Goal: Find specific page/section: Find specific page/section

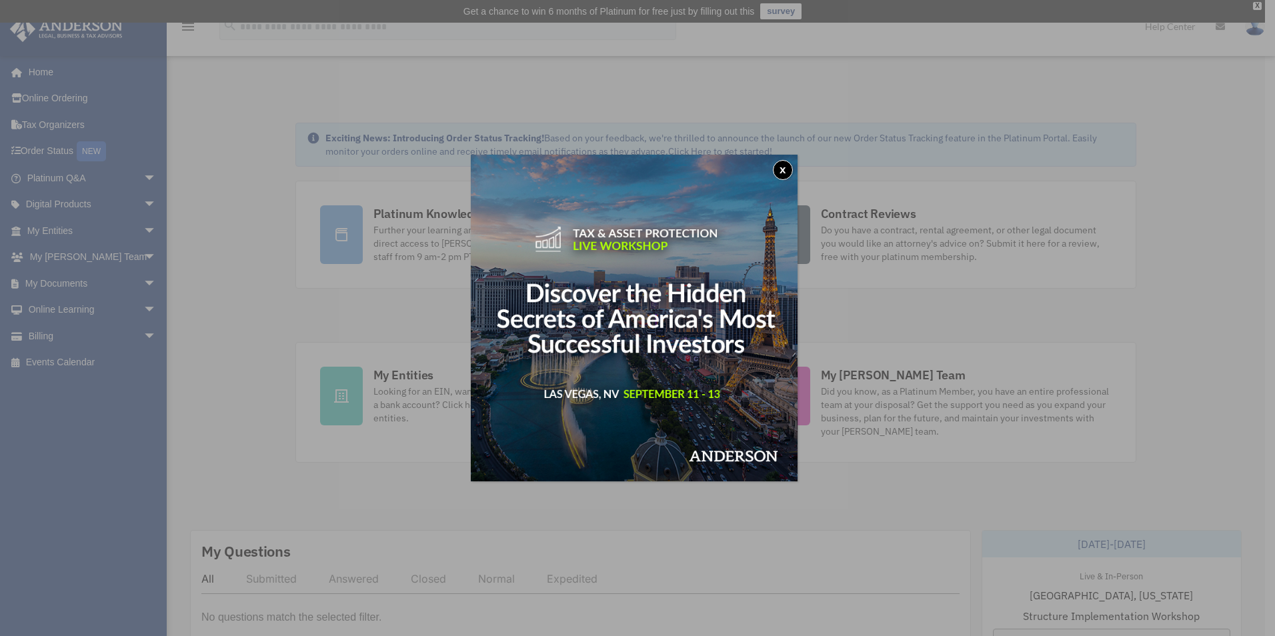
click at [29, 227] on div "x" at bounding box center [637, 318] width 1275 height 636
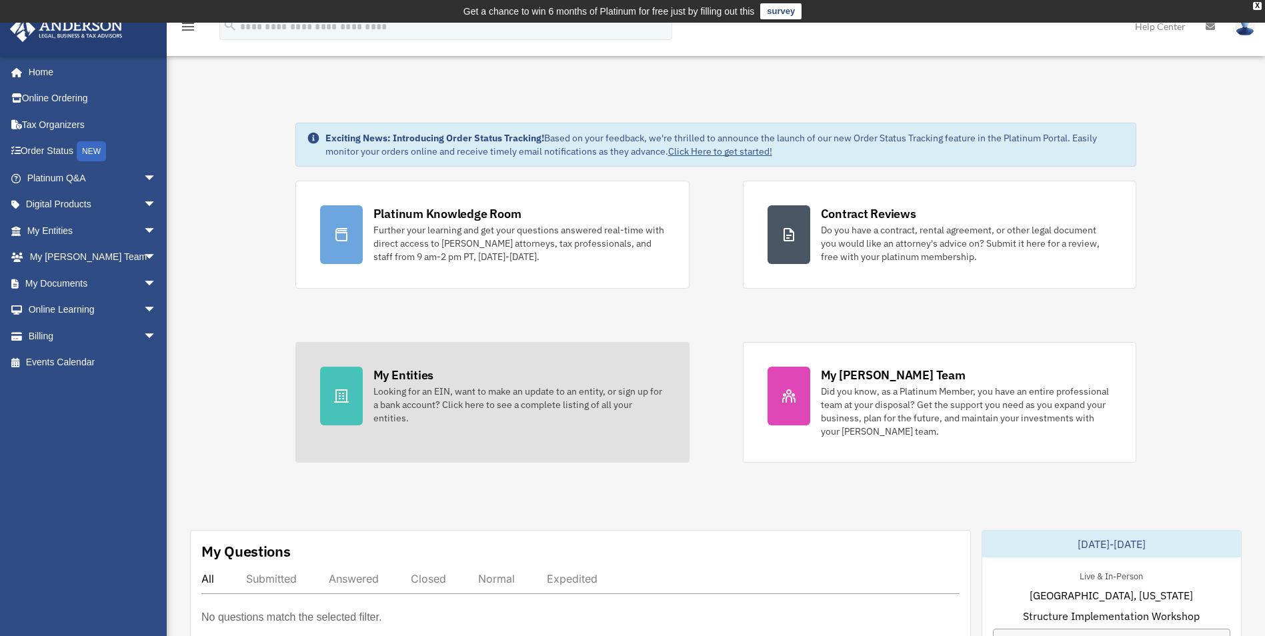
click at [418, 409] on div "Looking for an EIN, want to make an update to an entity, or sign up for a bank …" at bounding box center [519, 405] width 291 height 40
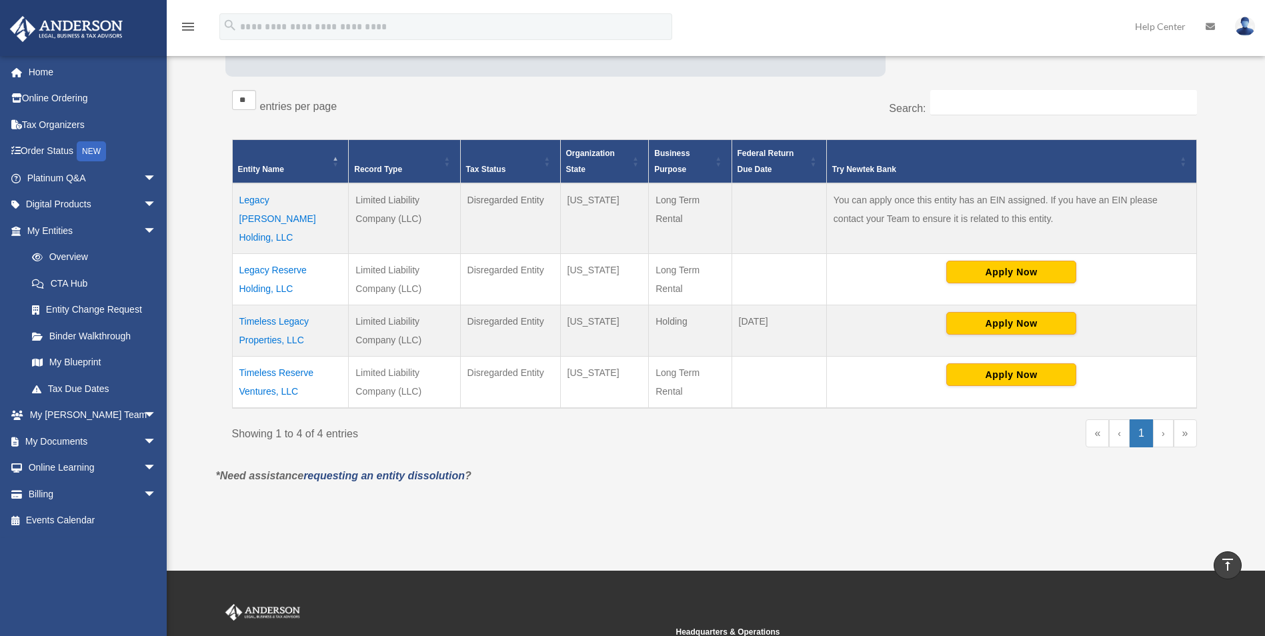
scroll to position [194, 0]
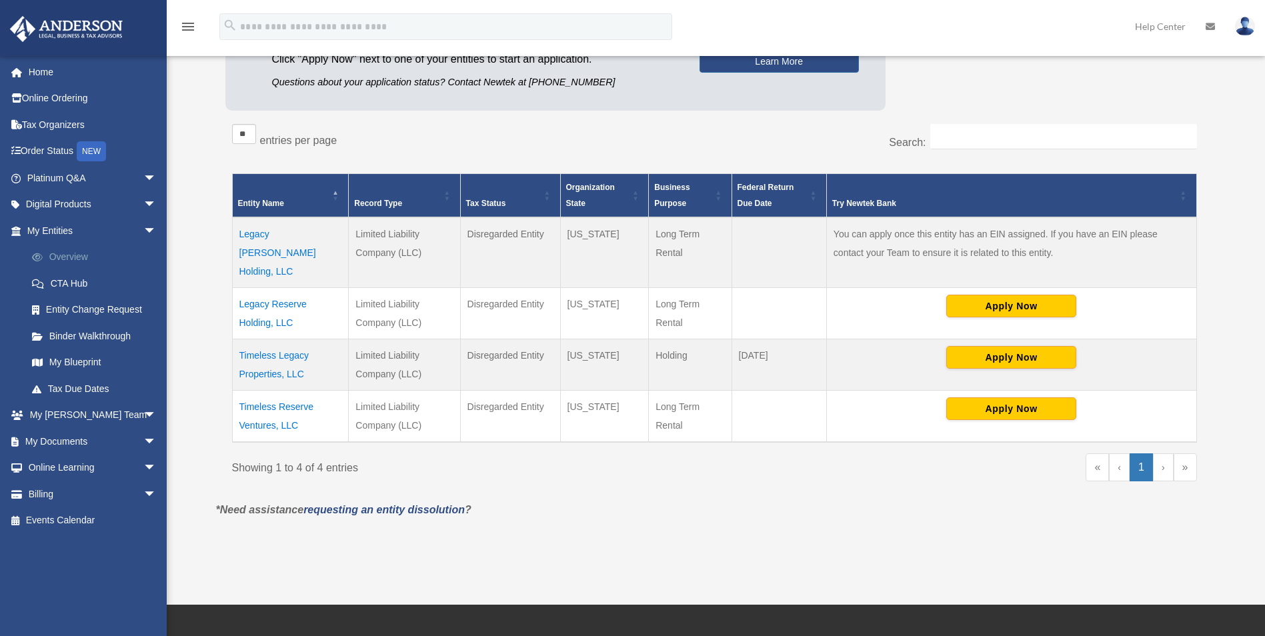
click at [63, 261] on link "Overview" at bounding box center [98, 257] width 158 height 27
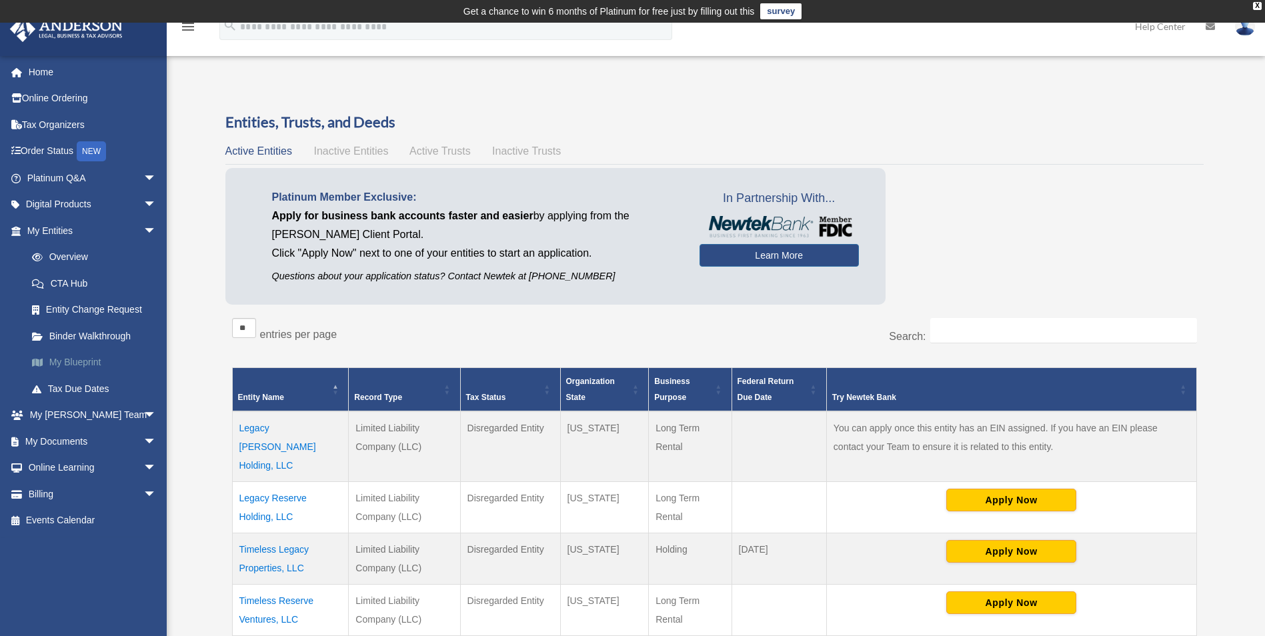
click at [78, 363] on link "My Blueprint" at bounding box center [98, 363] width 158 height 27
